Goal: Task Accomplishment & Management: Manage account settings

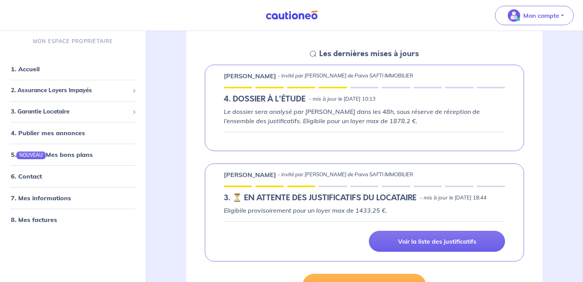
scroll to position [116, 0]
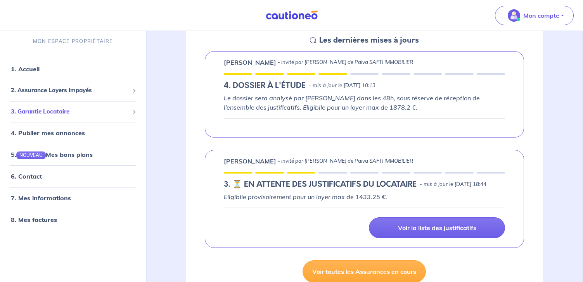
click at [65, 109] on span "3. Garantie Locataire" at bounding box center [70, 111] width 118 height 9
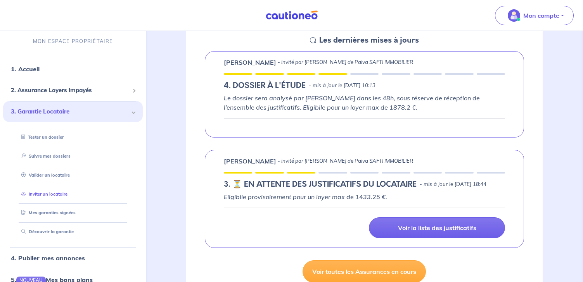
click at [59, 195] on link "Inviter un locataire" at bounding box center [42, 193] width 49 height 5
select select "FR"
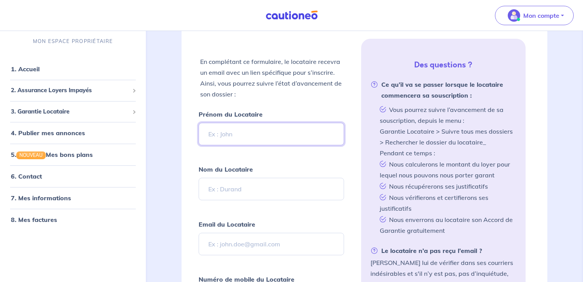
scroll to position [194, 0]
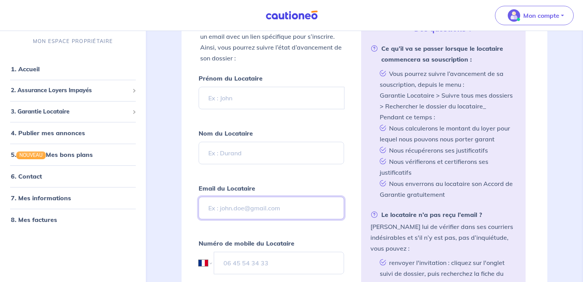
click at [234, 206] on input "Email du Locataire" at bounding box center [272, 208] width 146 height 23
paste input "stanislastroger2@gmail.com"
type input "stanislastroger2@gmail.com"
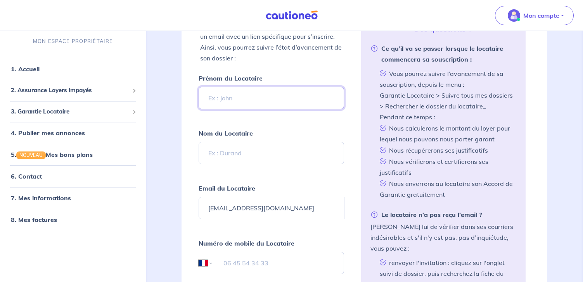
click at [244, 98] on input "Prénom du Locataire" at bounding box center [272, 98] width 146 height 23
paste input "Stanislas troger"
type input "Stanislas troger"
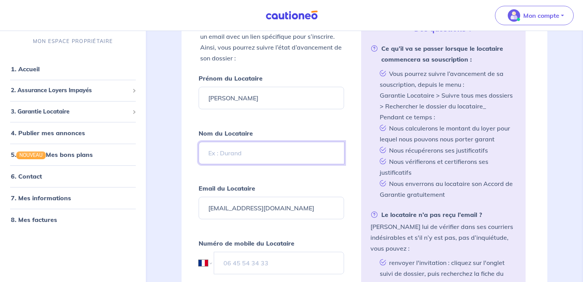
click at [225, 152] on input "Nom du Locataire" at bounding box center [272, 153] width 146 height 23
paste input "Stanislas troger"
type input "Stanislas troger"
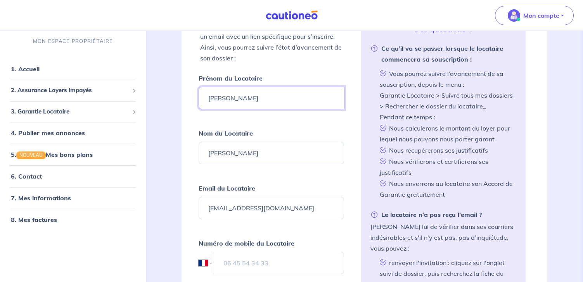
drag, startPoint x: 236, startPoint y: 94, endPoint x: 289, endPoint y: 95, distance: 52.4
click at [289, 95] on input "Stanislas troger" at bounding box center [272, 98] width 146 height 23
type input "Stanislas"
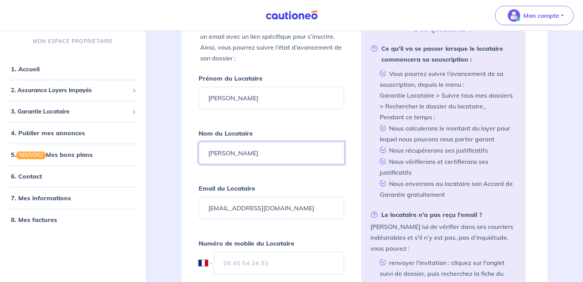
drag, startPoint x: 233, startPoint y: 154, endPoint x: 201, endPoint y: 151, distance: 32.0
click at [202, 152] on input "Stanislas troger" at bounding box center [272, 153] width 146 height 23
type input "troger"
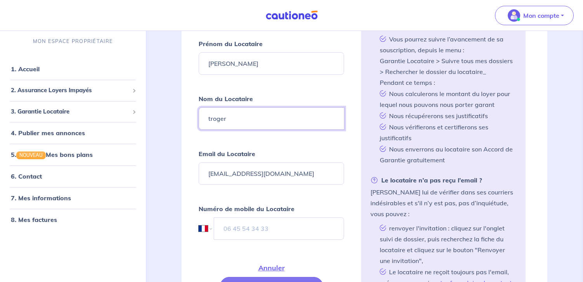
scroll to position [310, 0]
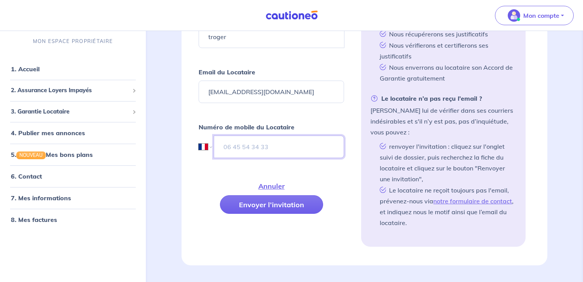
click at [264, 147] on input "tel" at bounding box center [279, 147] width 131 height 23
paste input "07 45 37 82 54"
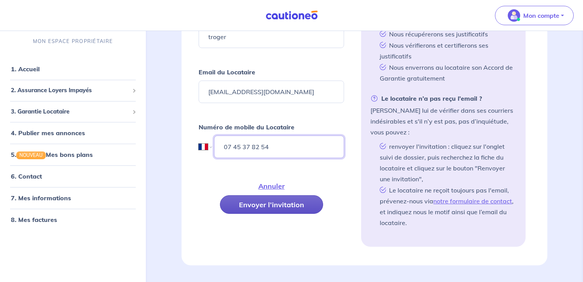
type input "07 45 37 82 54"
click at [272, 203] on button "Envoyer l’invitation" at bounding box center [271, 205] width 103 height 19
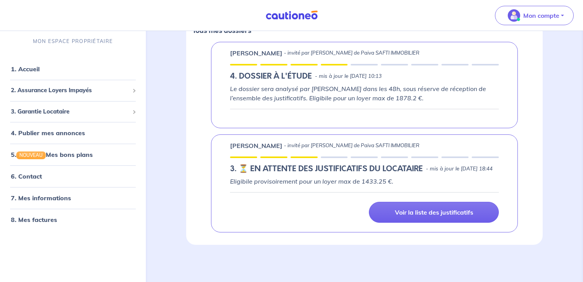
scroll to position [138, 0]
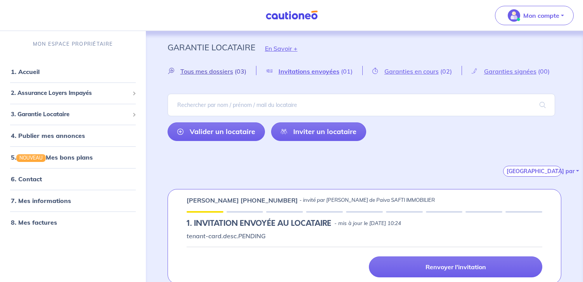
click at [220, 70] on span "Tous mes dossiers" at bounding box center [206, 72] width 53 height 8
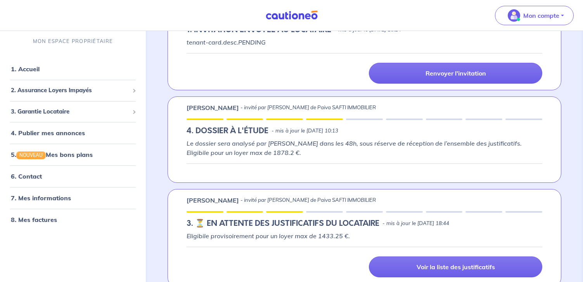
scroll to position [205, 0]
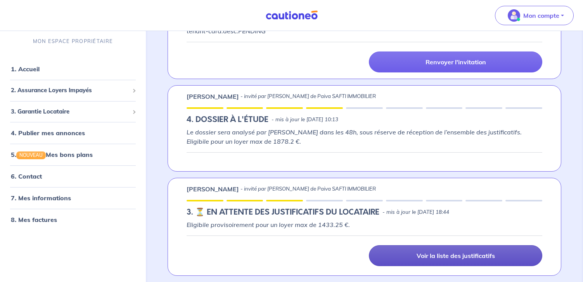
click at [436, 255] on p "Voir la liste des justificatifs" at bounding box center [456, 256] width 78 height 8
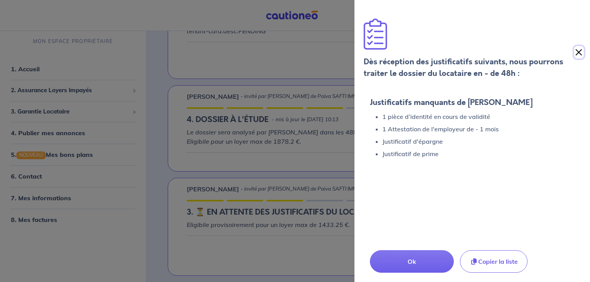
click at [580, 54] on button "Close" at bounding box center [579, 52] width 10 height 12
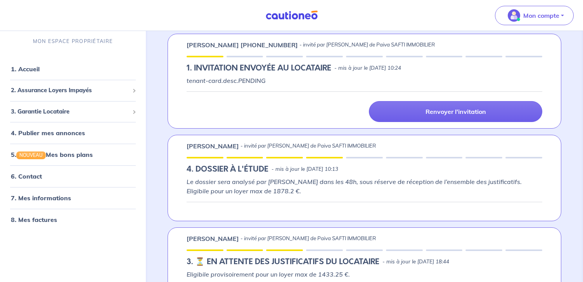
scroll to position [0, 0]
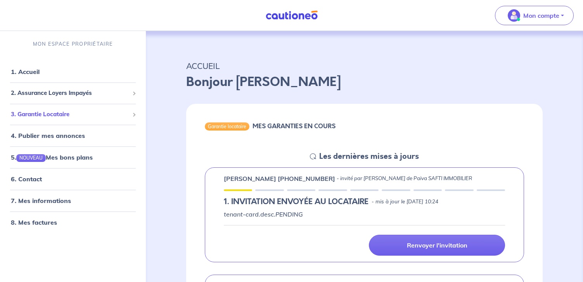
click at [97, 108] on div "3. Garantie Locataire" at bounding box center [73, 114] width 140 height 15
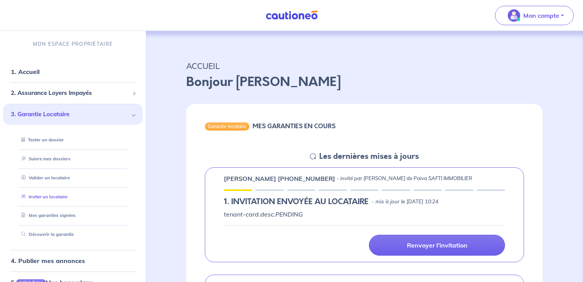
click at [50, 199] on link "Inviter un locataire" at bounding box center [42, 196] width 49 height 5
select select "FR"
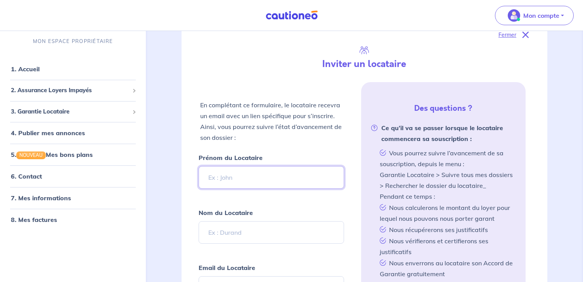
scroll to position [151, 0]
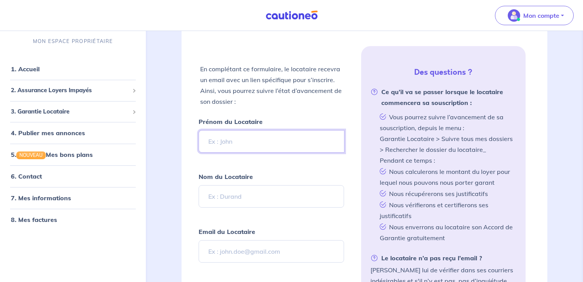
click at [229, 141] on input "Prénom du Locataire" at bounding box center [272, 141] width 146 height 23
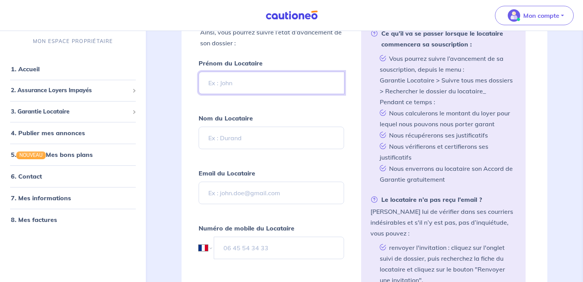
scroll to position [228, 0]
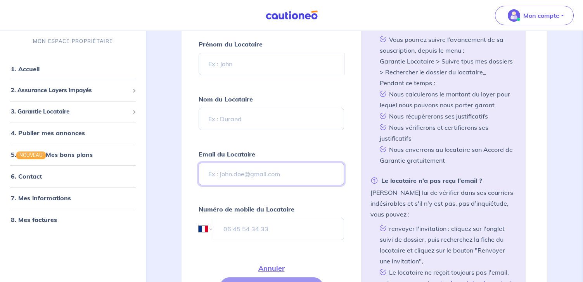
click at [227, 174] on input "Email du Locataire" at bounding box center [272, 174] width 146 height 23
paste input "yahamadi@yahoo.fr"
type input "yahamadi@yahoo.fr"
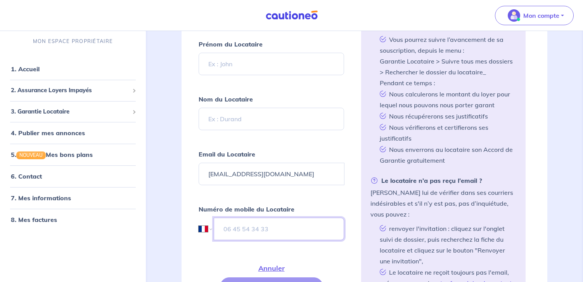
click at [259, 230] on input "tel" at bounding box center [279, 229] width 131 height 23
paste input "07 66 99 02 10"
type input "07 66 99 02 10"
click at [239, 64] on input "Prénom du Locataire" at bounding box center [272, 64] width 146 height 23
paste input "Youssouf Ahamadi"
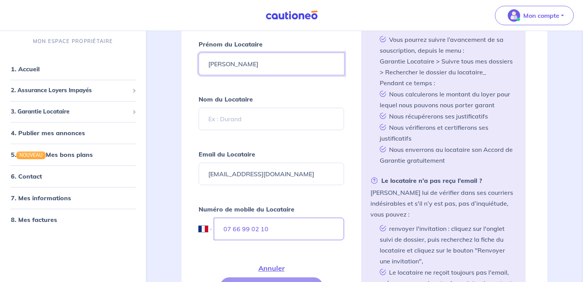
type input "Youssouf Ahamadi"
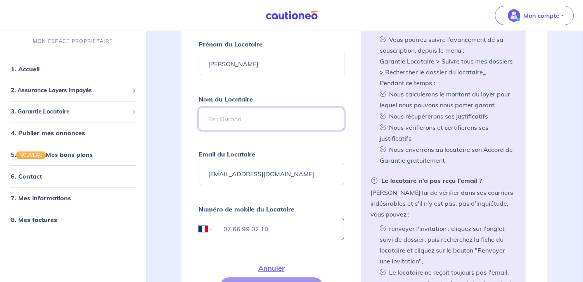
click at [224, 119] on input "Nom du Locataire" at bounding box center [272, 119] width 146 height 23
paste input "Youssouf Ahamadi"
type input "Youssouf Ahamadi"
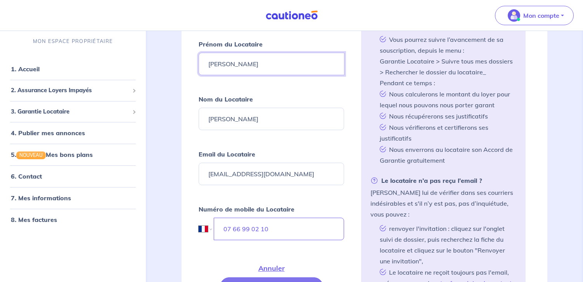
drag, startPoint x: 237, startPoint y: 64, endPoint x: 291, endPoint y: 65, distance: 54.3
click at [291, 65] on input "Youssouf Ahamadi" at bounding box center [272, 64] width 146 height 23
type input "Youssouf"
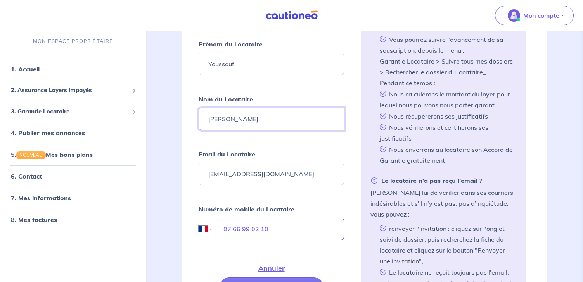
drag, startPoint x: 220, startPoint y: 123, endPoint x: 192, endPoint y: 124, distance: 28.0
click at [192, 124] on div "Fermer Inviter un locataire En complétant ce formulaire, le locataire recevra u…" at bounding box center [365, 123] width 366 height 450
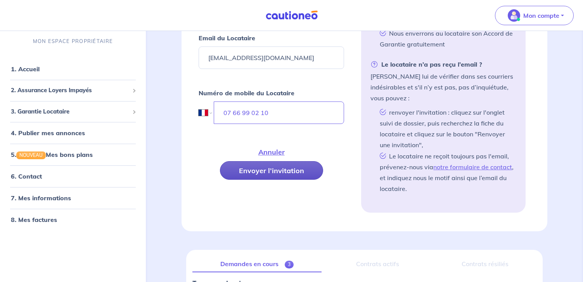
type input "Ahamadi"
click at [269, 174] on button "Envoyer l’invitation" at bounding box center [271, 170] width 103 height 19
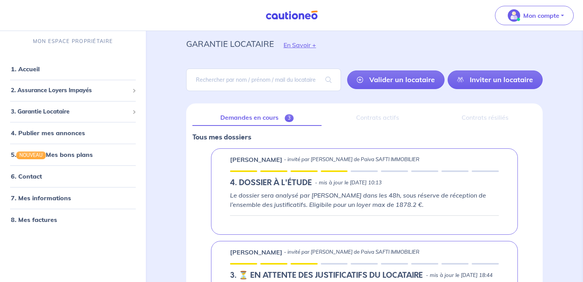
scroll to position [0, 0]
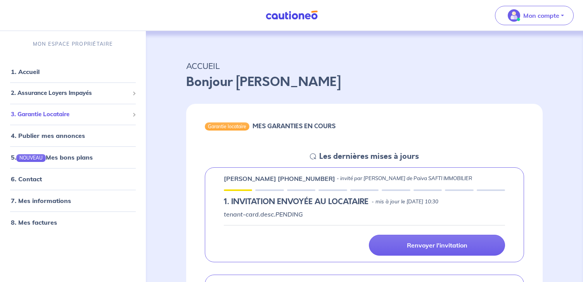
click at [50, 115] on span "3. Garantie Locataire" at bounding box center [70, 114] width 118 height 9
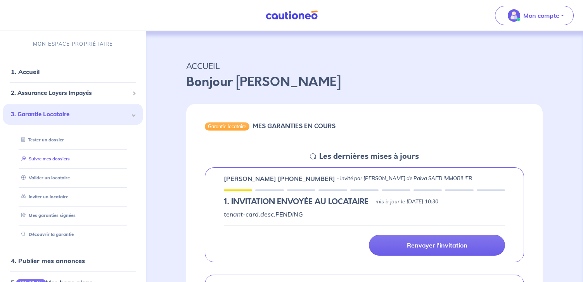
click at [42, 158] on link "Suivre mes dossiers" at bounding box center [44, 158] width 52 height 5
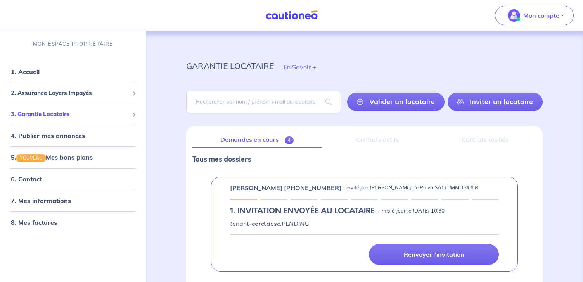
click at [57, 116] on span "3. Garantie Locataire" at bounding box center [70, 114] width 118 height 9
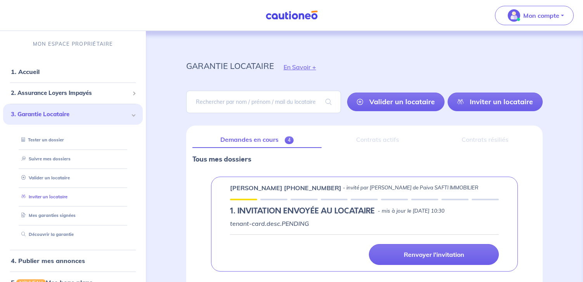
click at [55, 197] on link "Inviter un locataire" at bounding box center [42, 196] width 49 height 5
select select "FR"
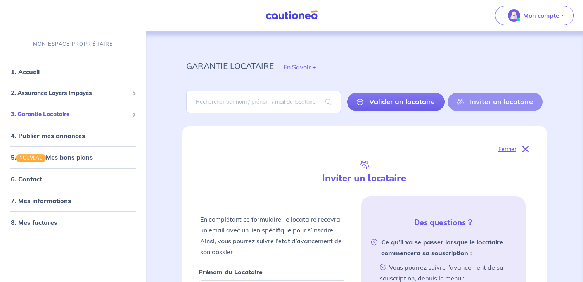
click at [49, 118] on span "3. Garantie Locataire" at bounding box center [70, 114] width 118 height 9
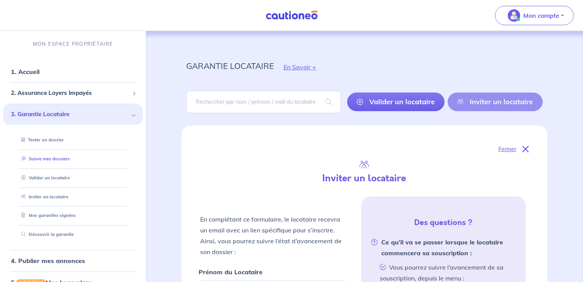
click at [44, 158] on link "Suivre mes dossiers" at bounding box center [44, 158] width 52 height 5
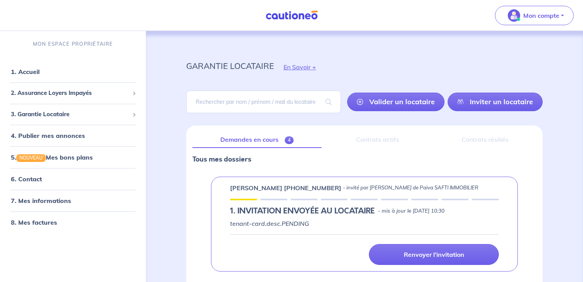
click at [390, 142] on div "Contrats actifs" at bounding box center [377, 140] width 99 height 16
click at [266, 105] on input "search" at bounding box center [263, 102] width 155 height 23
type input "toni"
click at [334, 100] on span at bounding box center [328, 102] width 25 height 22
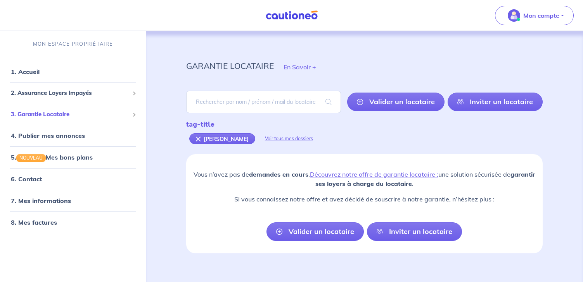
click at [70, 109] on div "3. Garantie Locataire" at bounding box center [73, 114] width 140 height 15
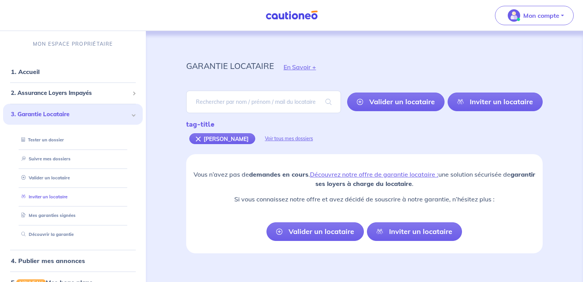
click at [45, 197] on link "Inviter un locataire" at bounding box center [42, 196] width 49 height 5
select select "FR"
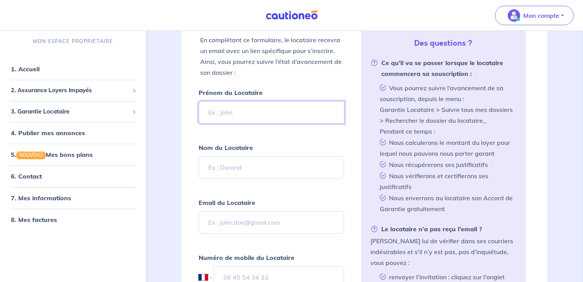
scroll to position [181, 0]
click at [238, 107] on input "Prénom du Locataire" at bounding box center [272, 111] width 146 height 23
paste input "loanetoni05@outlook.com"
drag, startPoint x: 295, startPoint y: 107, endPoint x: 184, endPoint y: 109, distance: 111.0
click at [184, 109] on div "Fermer Inviter un locataire En complétant ce formulaire, le locataire recevra u…" at bounding box center [365, 170] width 366 height 450
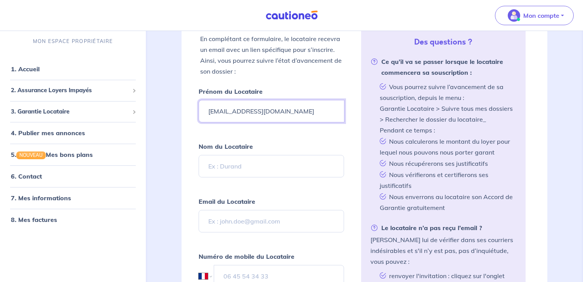
paste input "Loane Toni"
type input "Loane Toni"
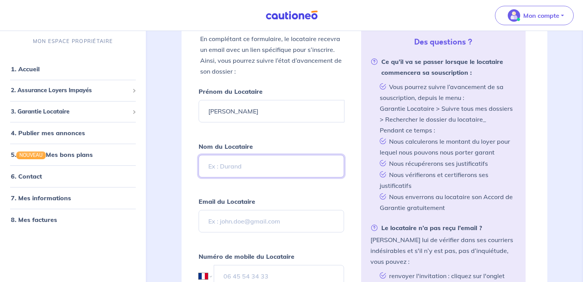
drag, startPoint x: 237, startPoint y: 166, endPoint x: 246, endPoint y: 168, distance: 8.8
click at [237, 166] on input "Nom du Locataire" at bounding box center [272, 166] width 146 height 23
paste input "Loane Toni"
type input "Loane Toni"
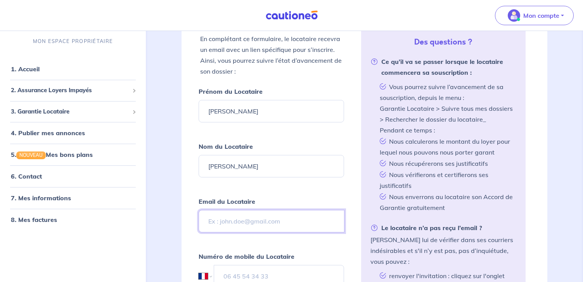
click at [237, 222] on input "Email du Locataire" at bounding box center [272, 221] width 146 height 23
paste input "loanetoni05@outlook.com"
type input "loanetoni05@outlook.com"
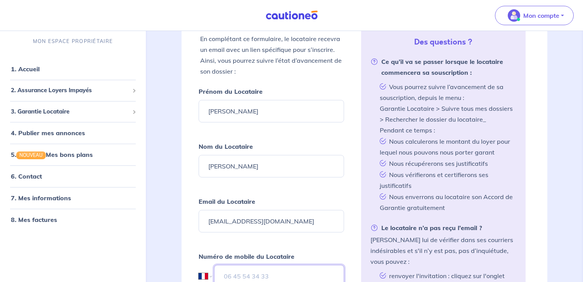
click at [259, 271] on input "tel" at bounding box center [279, 276] width 130 height 23
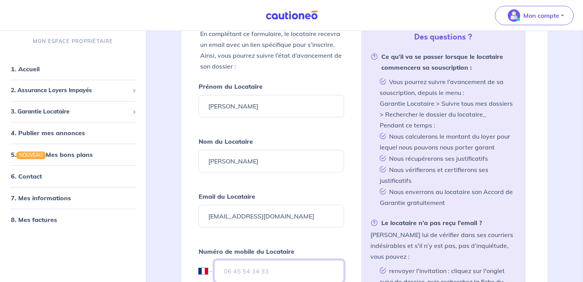
paste input "06 49 27 29 91"
type input "06 49 27 29 91"
drag, startPoint x: 225, startPoint y: 105, endPoint x: 272, endPoint y: 106, distance: 47.0
click at [272, 106] on input "Loane Toni" at bounding box center [272, 106] width 146 height 23
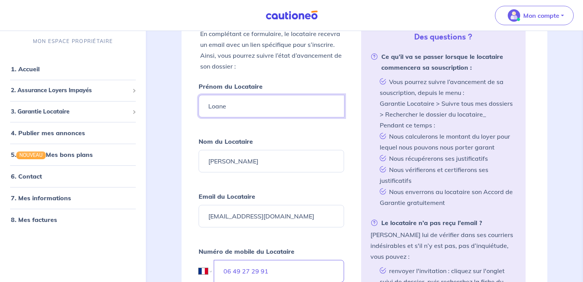
type input "Loane"
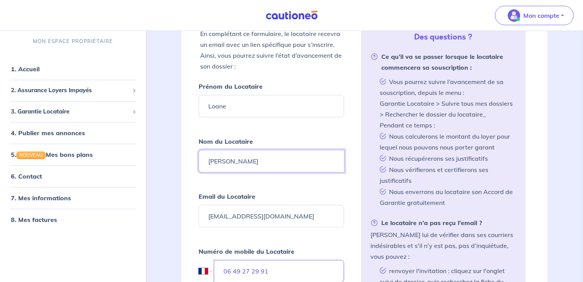
drag, startPoint x: 228, startPoint y: 162, endPoint x: 191, endPoint y: 161, distance: 37.2
click at [191, 161] on div "Fermer Inviter un locataire En complétant ce formulaire, le locataire recevra u…" at bounding box center [365, 165] width 366 height 450
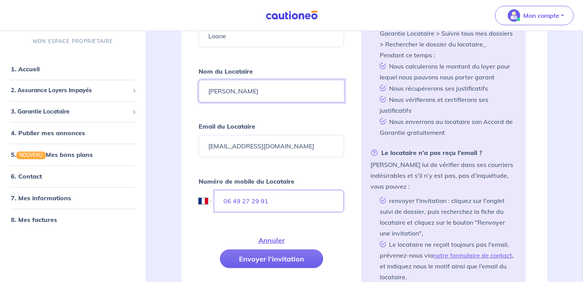
scroll to position [263, 0]
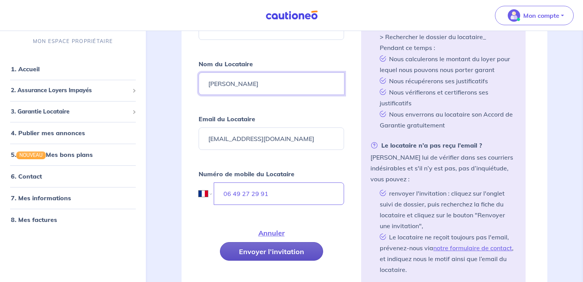
type input "Toni"
click at [272, 251] on button "Envoyer l’invitation" at bounding box center [271, 251] width 103 height 19
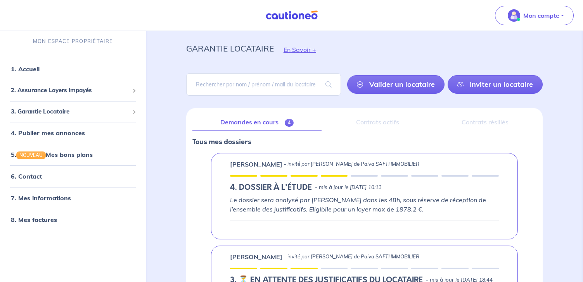
scroll to position [0, 0]
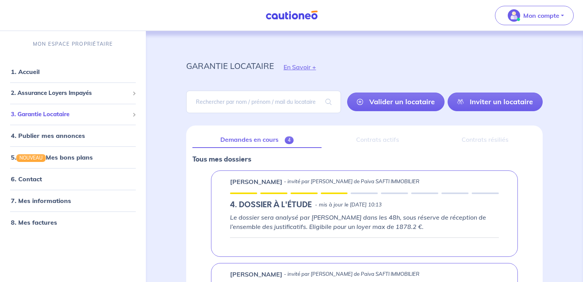
click at [61, 120] on div "3. Garantie Locataire" at bounding box center [73, 114] width 140 height 15
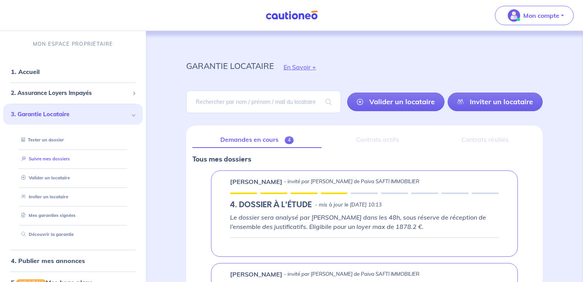
click at [55, 159] on link "Suivre mes dossiers" at bounding box center [44, 158] width 52 height 5
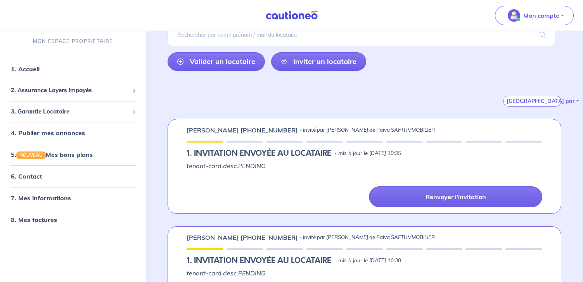
scroll to position [78, 0]
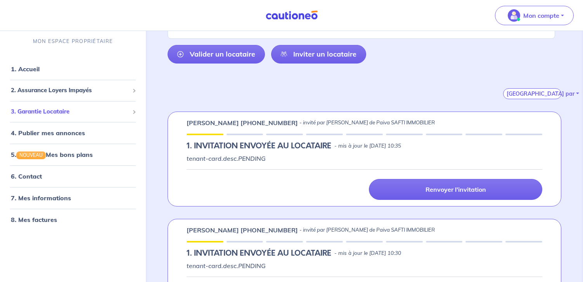
click at [52, 113] on span "3. Garantie Locataire" at bounding box center [70, 111] width 118 height 9
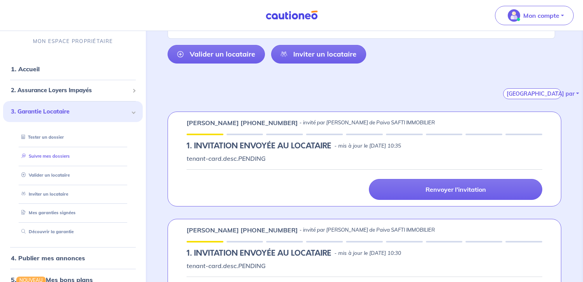
click at [49, 156] on link "Suivre mes dossiers" at bounding box center [44, 156] width 52 height 5
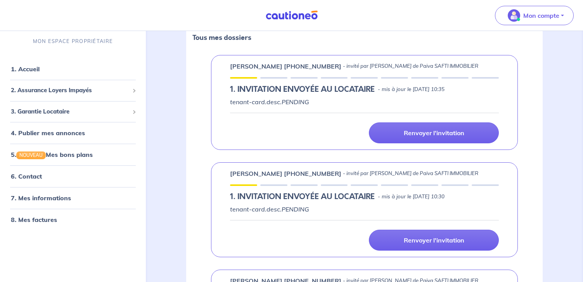
scroll to position [111, 0]
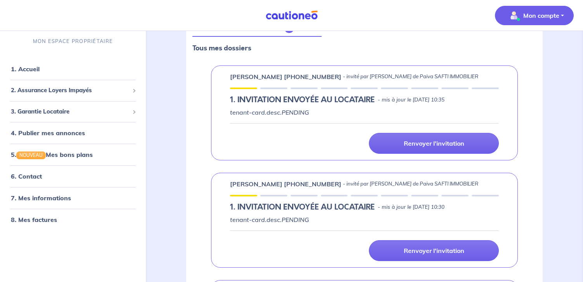
click at [559, 17] on p "Mon compte" at bounding box center [541, 15] width 36 height 9
click at [522, 47] on link "Mes informations" at bounding box center [526, 48] width 62 height 12
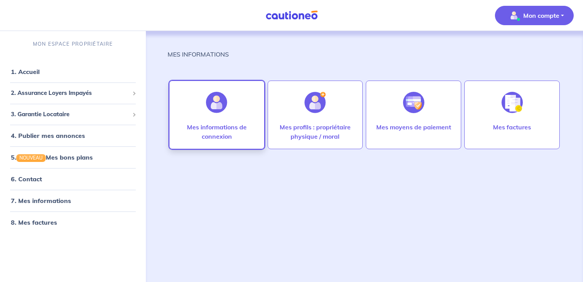
click at [216, 129] on p "Mes informations de connexion" at bounding box center [216, 132] width 79 height 19
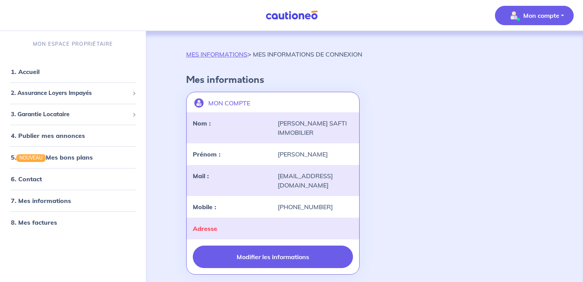
click at [284, 251] on button "Modifier les informations" at bounding box center [273, 257] width 161 height 23
select select "FR"
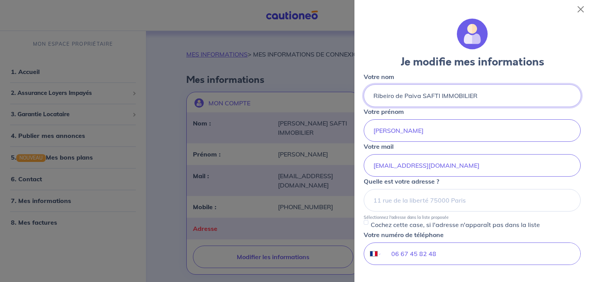
drag, startPoint x: 402, startPoint y: 96, endPoint x: 505, endPoint y: 98, distance: 103.6
click at [504, 98] on input "Ribeiro de Paiva SAFTI IMMOBILIER" at bounding box center [472, 96] width 217 height 23
type input "Ribeiro"
click at [376, 42] on div at bounding box center [472, 34] width 217 height 31
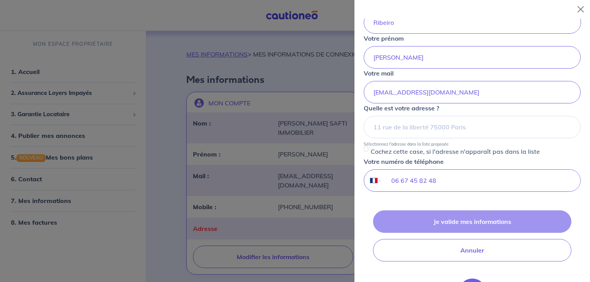
scroll to position [78, 0]
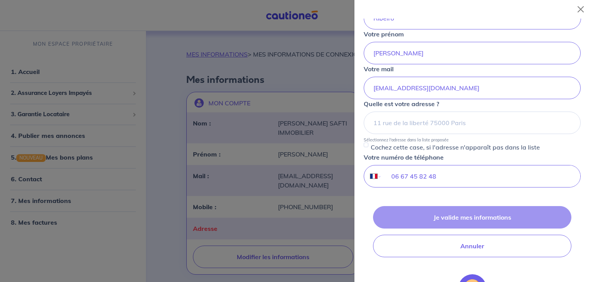
click at [456, 218] on div "Je valide mes informations Annuler" at bounding box center [472, 231] width 217 height 51
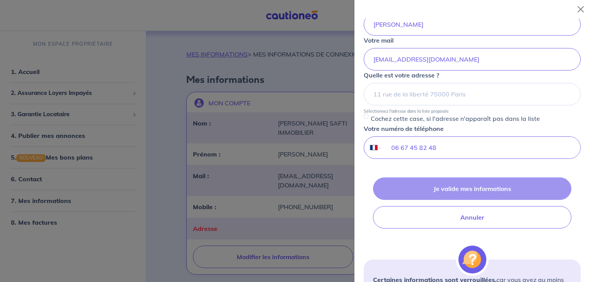
scroll to position [194, 0]
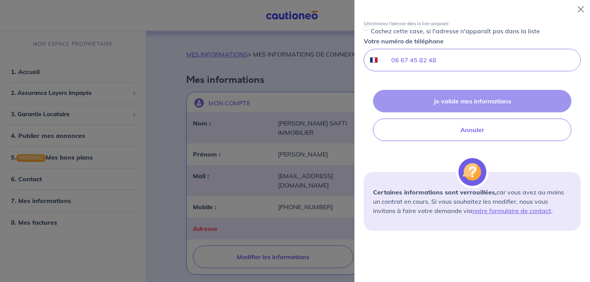
click at [457, 99] on div "Je valide mes informations Annuler" at bounding box center [472, 115] width 217 height 51
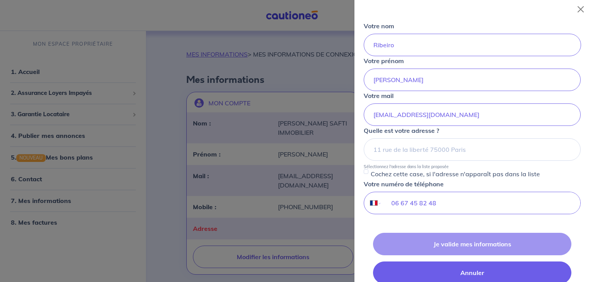
scroll to position [39, 0]
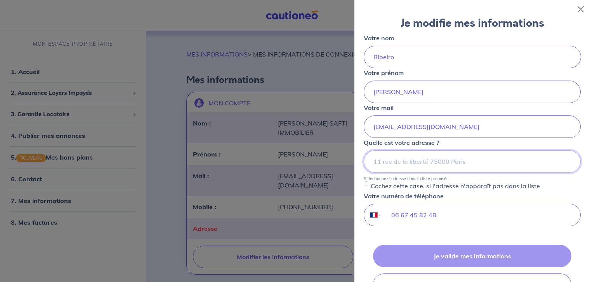
click at [429, 161] on input at bounding box center [472, 162] width 217 height 23
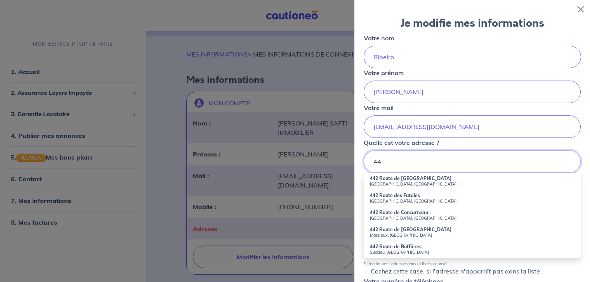
type input "4"
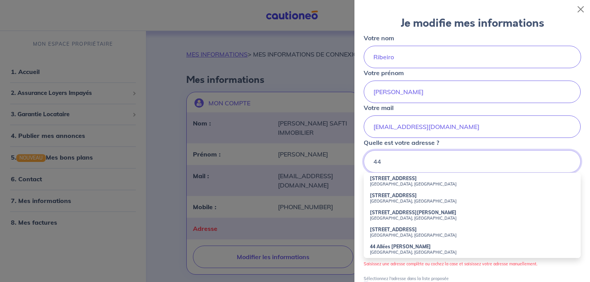
type input "4"
click at [408, 180] on strong "40 Rue du Clou Bouchet" at bounding box center [413, 179] width 87 height 6
type input "40 Rue du Clou Bouchet, Niort, France"
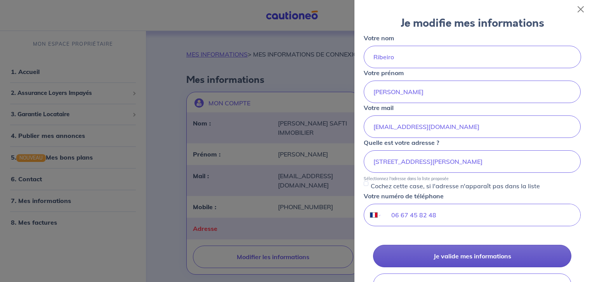
click at [462, 251] on button "Je valide mes informations" at bounding box center [472, 256] width 198 height 23
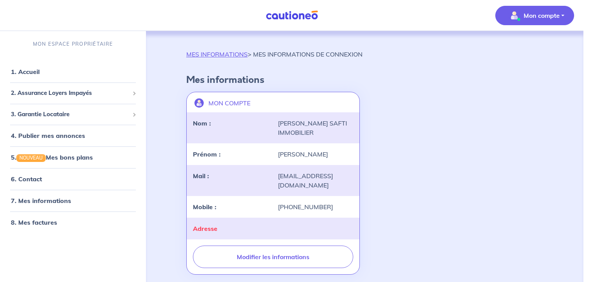
scroll to position [9, 0]
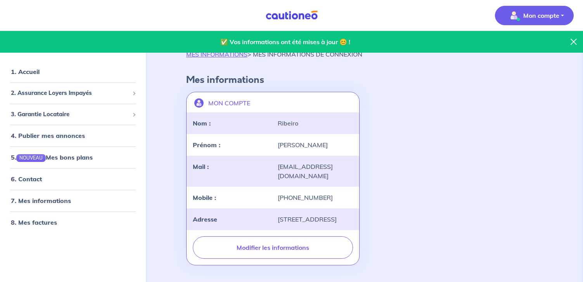
click at [562, 12] on button "Mon compte" at bounding box center [534, 15] width 79 height 19
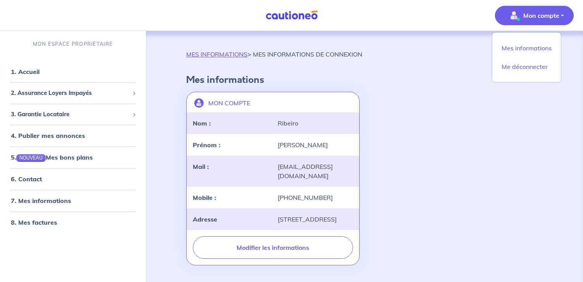
click at [486, 131] on div "MON COMPTE landlord-id BAh7CEkiCGdpZAY6BkVUSSJWZ2lkOi8vY2F1dGlvbmVvLWNvcmUvVXNl…" at bounding box center [365, 179] width 366 height 180
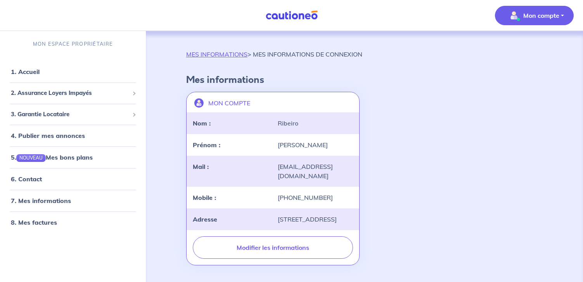
click at [544, 12] on p "Mon compte" at bounding box center [541, 15] width 36 height 9
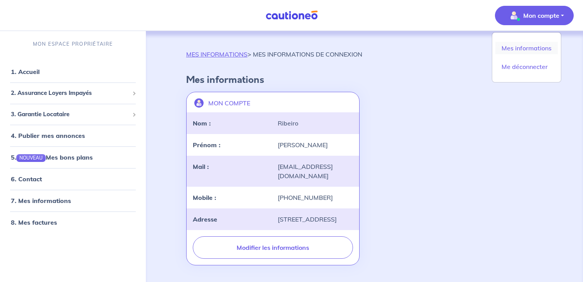
click at [536, 50] on link "Mes informations" at bounding box center [526, 48] width 62 height 12
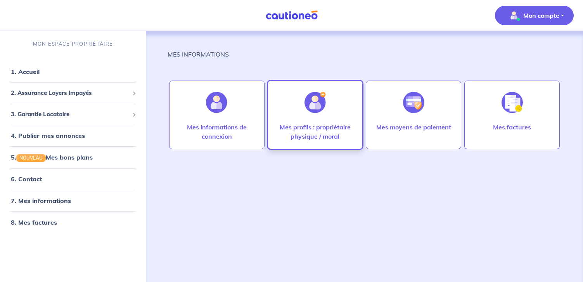
click at [313, 136] on p "Mes profils : propriétaire physique / moral" at bounding box center [315, 132] width 79 height 19
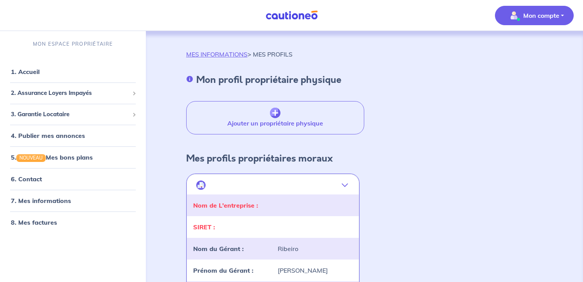
click at [563, 13] on button "Mon compte" at bounding box center [534, 15] width 79 height 19
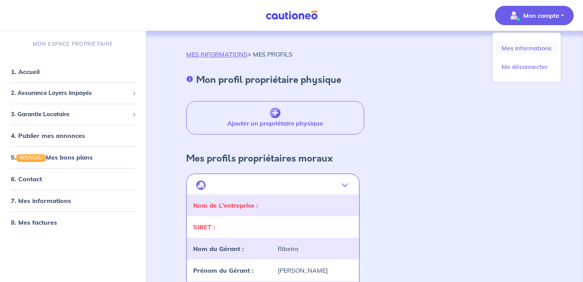
click at [533, 50] on link "Mes informations" at bounding box center [526, 48] width 62 height 12
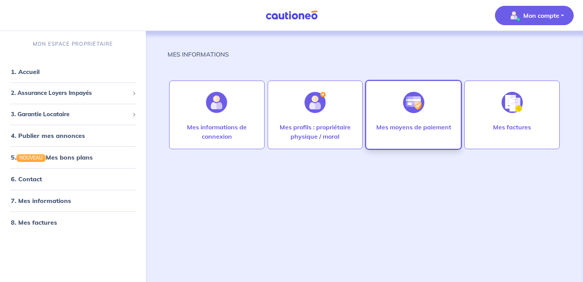
click at [412, 128] on p "Mes moyens de paiement" at bounding box center [413, 127] width 75 height 9
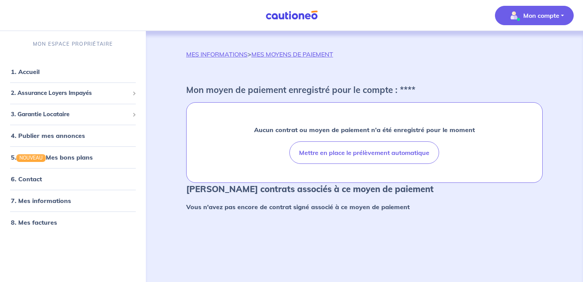
click at [542, 10] on span "Mon compte" at bounding box center [532, 15] width 55 height 12
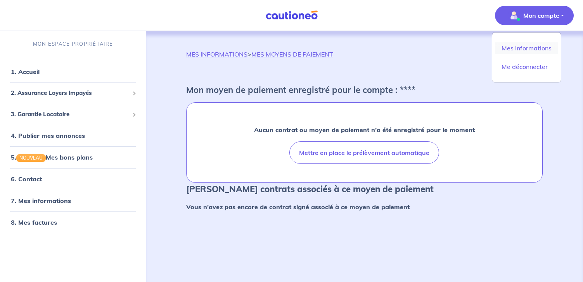
click at [524, 48] on link "Mes informations" at bounding box center [526, 48] width 62 height 12
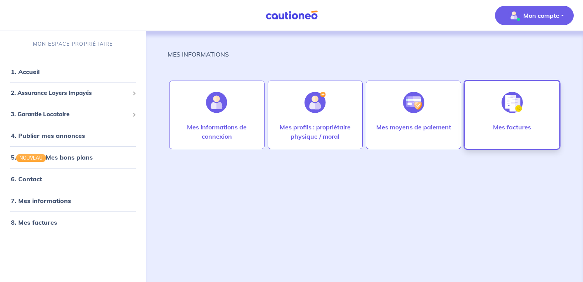
click at [502, 125] on p "Mes factures" at bounding box center [512, 127] width 38 height 9
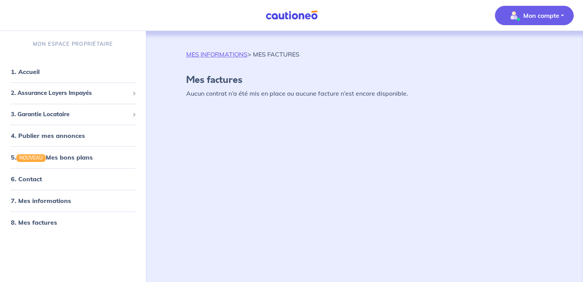
click at [536, 14] on p "Mon compte" at bounding box center [541, 15] width 36 height 9
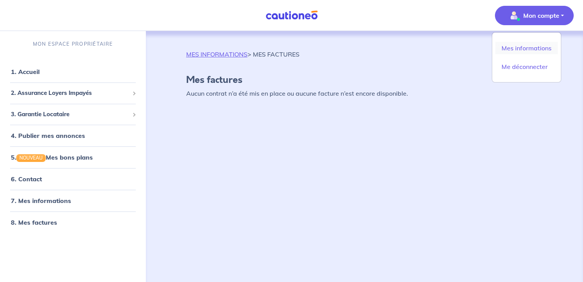
click at [514, 47] on link "Mes informations" at bounding box center [526, 48] width 62 height 12
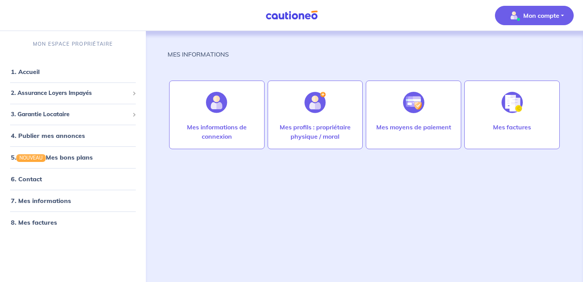
click at [542, 21] on span "Mon compte" at bounding box center [532, 15] width 55 height 12
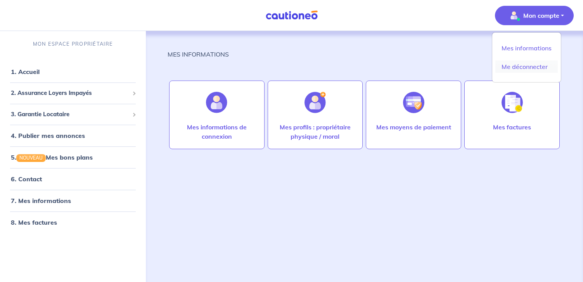
click at [521, 67] on link "Me déconnecter" at bounding box center [526, 67] width 62 height 12
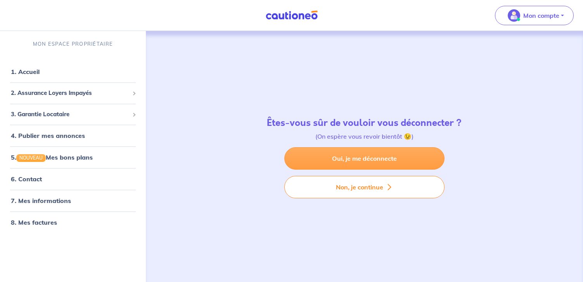
click at [352, 153] on link "Oui, je me déconnecte" at bounding box center [364, 158] width 160 height 23
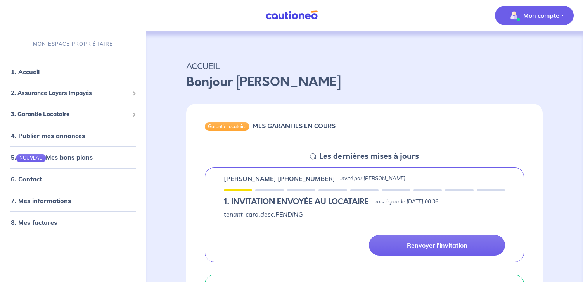
click at [538, 12] on p "Mon compte" at bounding box center [541, 15] width 36 height 9
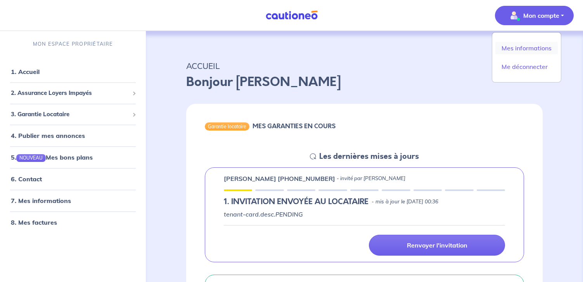
click at [532, 48] on link "Mes informations" at bounding box center [526, 48] width 62 height 12
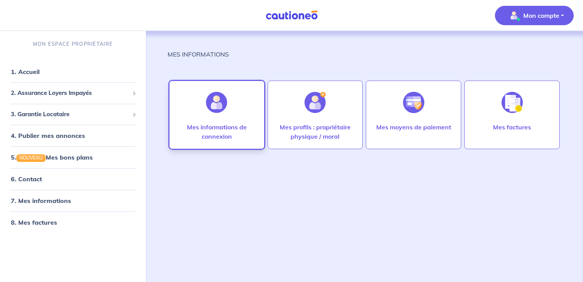
click at [217, 130] on p "Mes informations de connexion" at bounding box center [216, 132] width 79 height 19
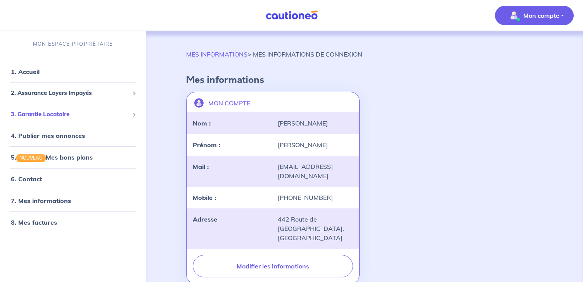
click at [60, 114] on span "3. Garantie Locataire" at bounding box center [70, 114] width 118 height 9
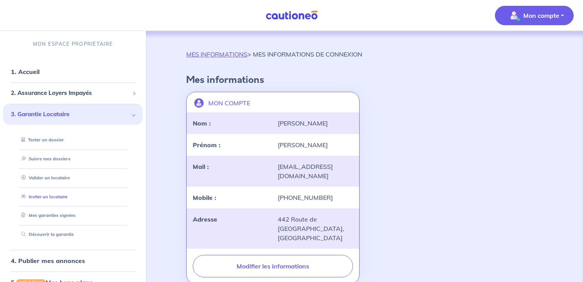
click at [55, 200] on link "Inviter un locataire" at bounding box center [42, 196] width 49 height 5
select select "FR"
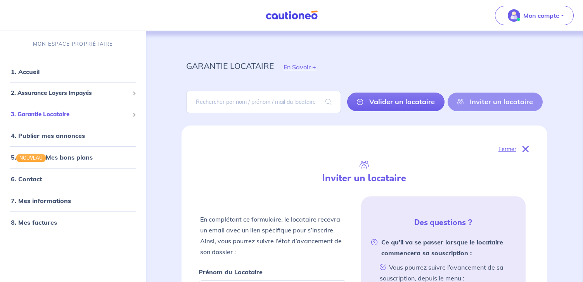
click at [49, 111] on span "3. Garantie Locataire" at bounding box center [70, 114] width 118 height 9
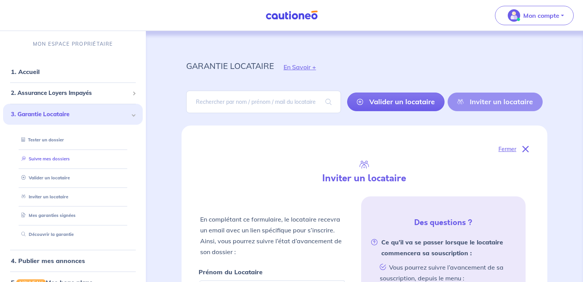
click at [50, 159] on link "Suivre mes dossiers" at bounding box center [44, 158] width 52 height 5
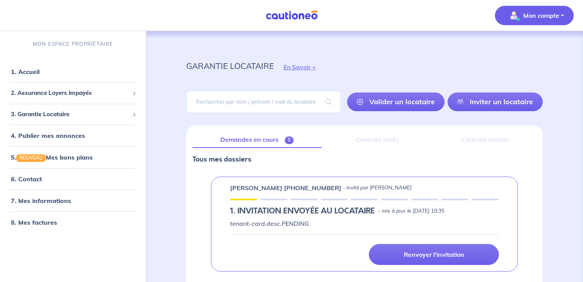
click at [543, 13] on p "Mon compte" at bounding box center [541, 15] width 36 height 9
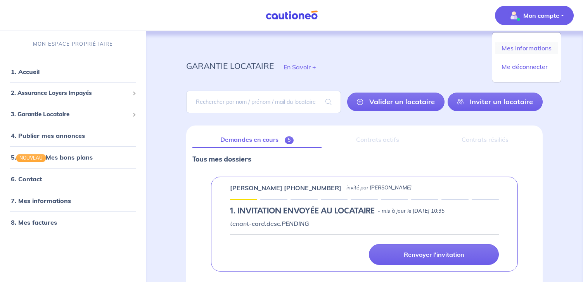
click at [513, 46] on link "Mes informations" at bounding box center [526, 48] width 62 height 12
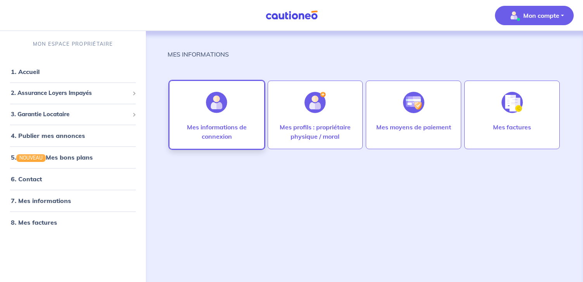
click at [220, 137] on p "Mes informations de connexion" at bounding box center [216, 132] width 79 height 19
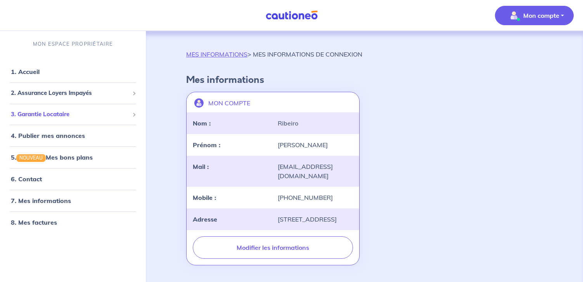
click at [50, 107] on div "3. Garantie Locataire" at bounding box center [73, 114] width 140 height 15
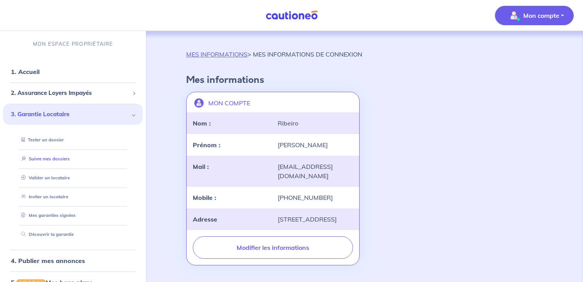
click at [47, 159] on link "Suivre mes dossiers" at bounding box center [44, 158] width 52 height 5
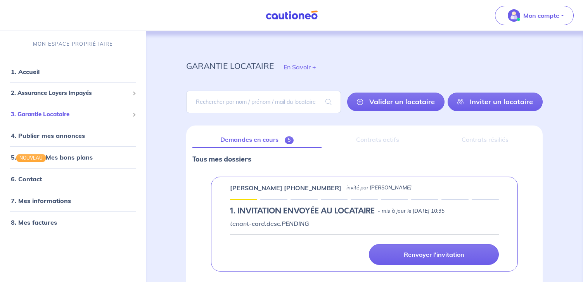
click at [33, 114] on span "3. Garantie Locataire" at bounding box center [70, 114] width 118 height 9
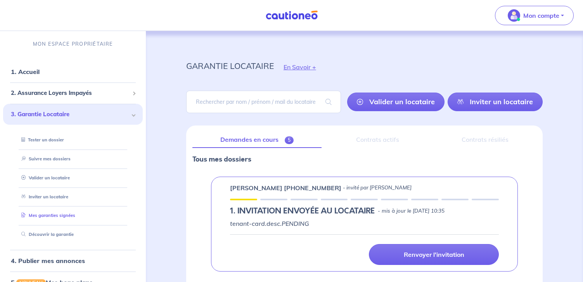
click at [55, 215] on link "Mes garanties signées" at bounding box center [46, 215] width 57 height 5
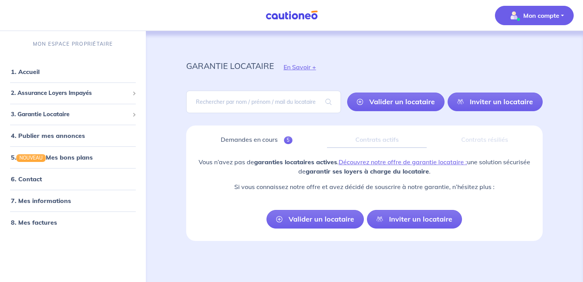
click at [559, 16] on p "Mon compte" at bounding box center [541, 15] width 36 height 9
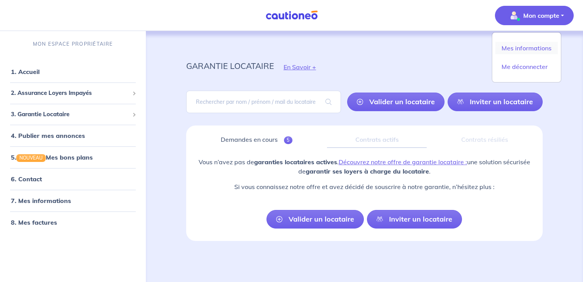
click at [531, 46] on link "Mes informations" at bounding box center [526, 48] width 62 height 12
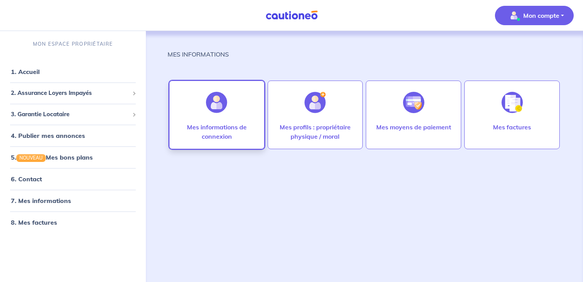
click at [213, 138] on p "Mes informations de connexion" at bounding box center [216, 132] width 79 height 19
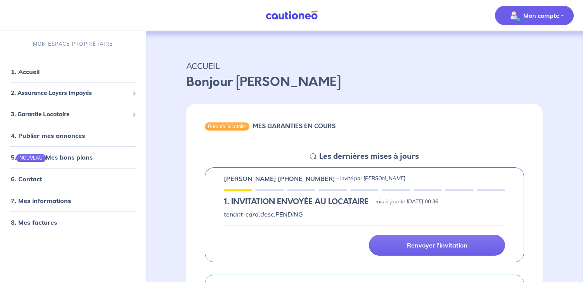
click at [568, 17] on button "Mon compte" at bounding box center [534, 15] width 79 height 19
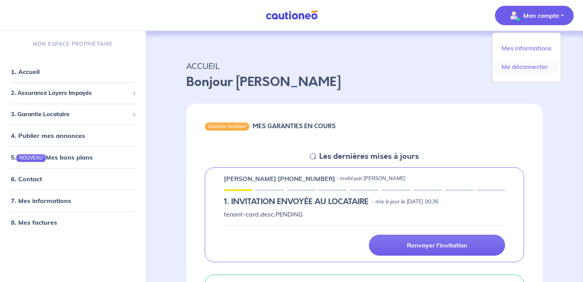
click at [525, 66] on link "Me déconnecter" at bounding box center [526, 67] width 62 height 12
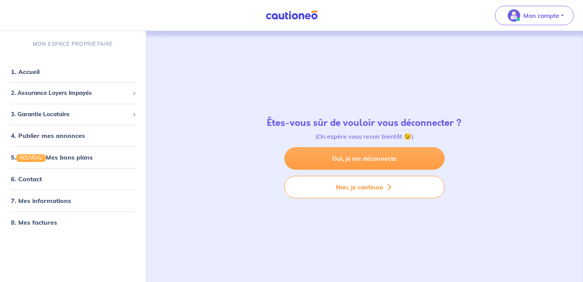
click at [380, 159] on link "Oui, je me déconnecte" at bounding box center [364, 158] width 160 height 23
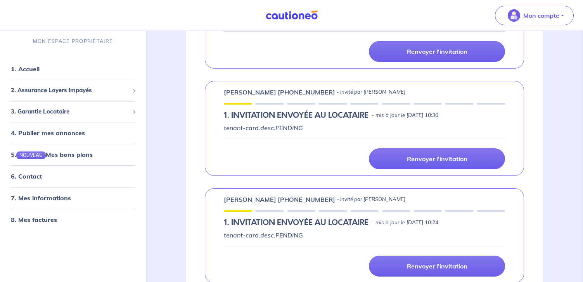
scroll to position [39, 0]
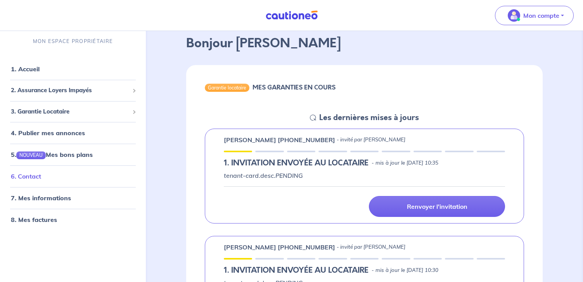
click at [27, 177] on link "6. Contact" at bounding box center [26, 177] width 30 height 8
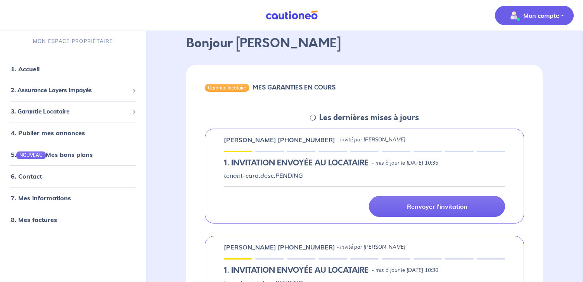
click at [561, 16] on button "Mon compte" at bounding box center [534, 15] width 79 height 19
click at [548, 48] on link "Mes informations" at bounding box center [526, 48] width 62 height 12
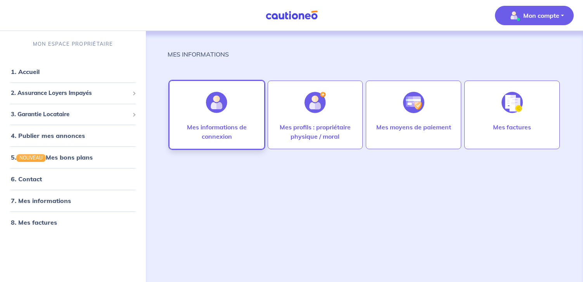
click at [195, 130] on p "Mes informations de connexion" at bounding box center [216, 132] width 79 height 19
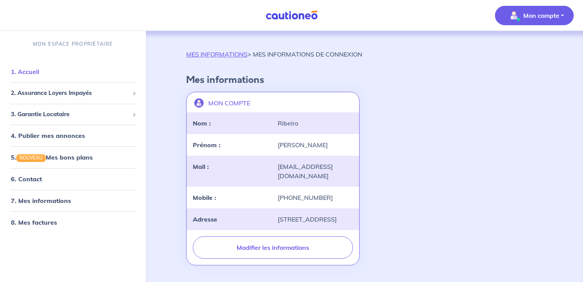
click at [26, 71] on link "1. Accueil" at bounding box center [25, 72] width 28 height 8
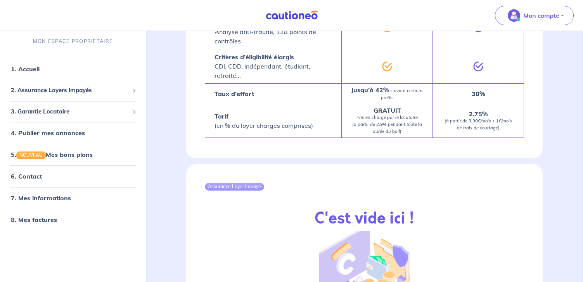
scroll to position [1299, 0]
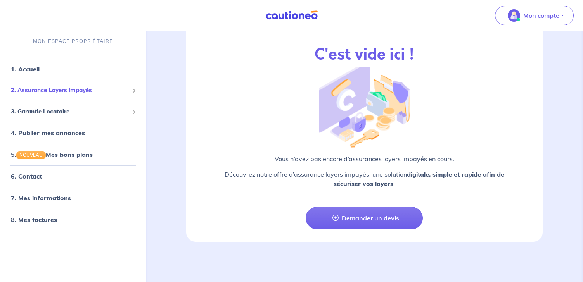
click at [49, 93] on span "2. Assurance Loyers Impayés" at bounding box center [70, 90] width 118 height 9
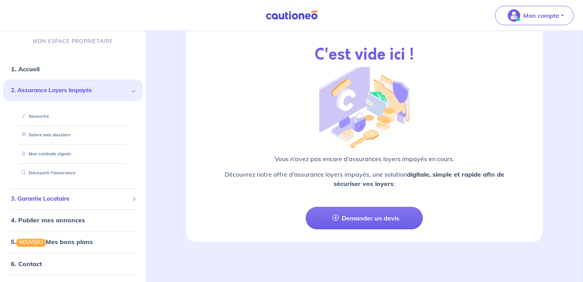
click at [56, 203] on span "3. Garantie Locataire" at bounding box center [70, 199] width 118 height 9
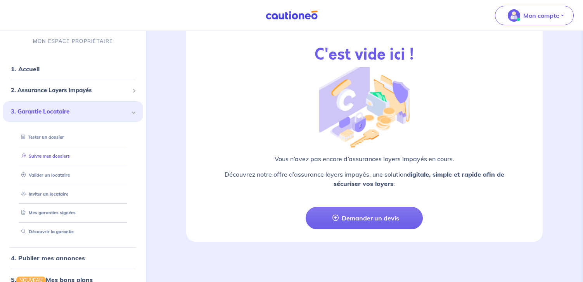
scroll to position [78, 0]
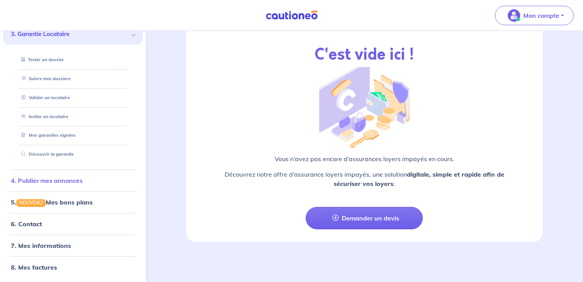
click at [71, 182] on link "4. Publier mes annonces" at bounding box center [47, 181] width 72 height 8
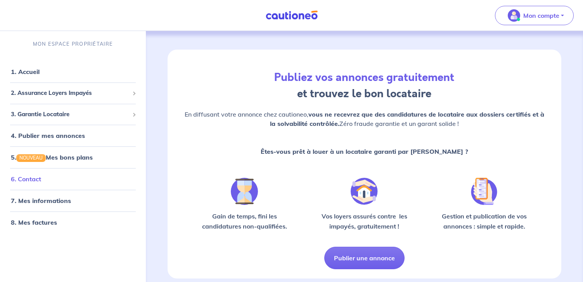
click at [35, 181] on link "6. Contact" at bounding box center [26, 179] width 30 height 8
